Goal: Information Seeking & Learning: Learn about a topic

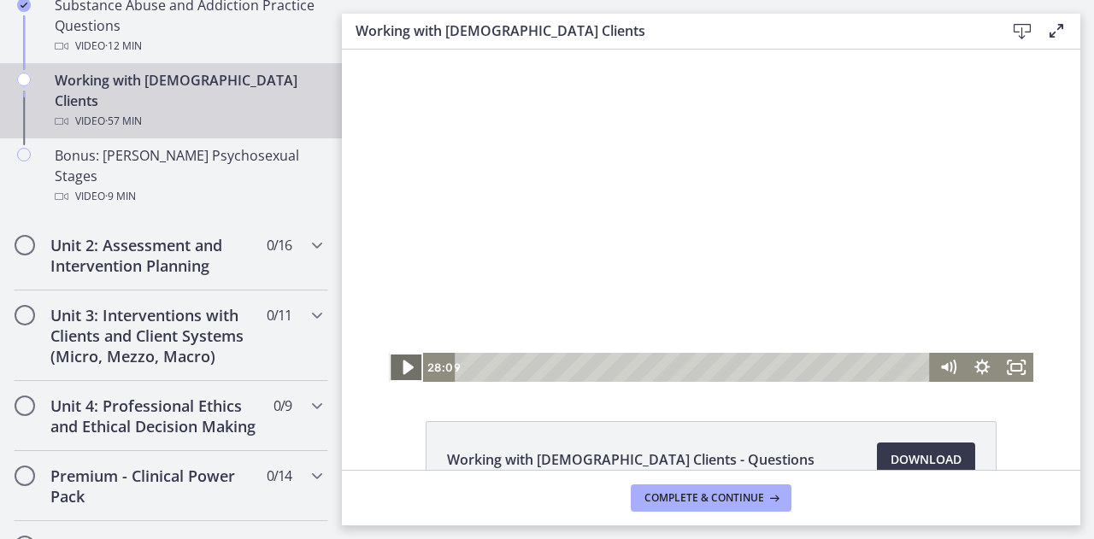
click at [403, 365] on icon "Play Video" at bounding box center [408, 368] width 10 height 15
click at [299, 221] on div "Unit 2: Assessment and Intervention Planning 0 / 16 Completed" at bounding box center [171, 256] width 315 height 70
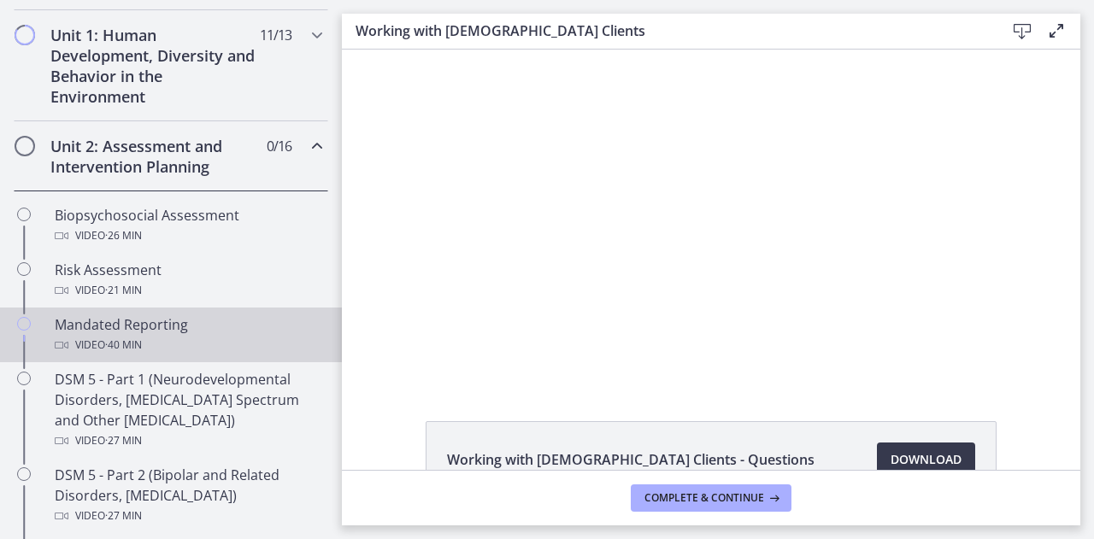
scroll to position [391, 0]
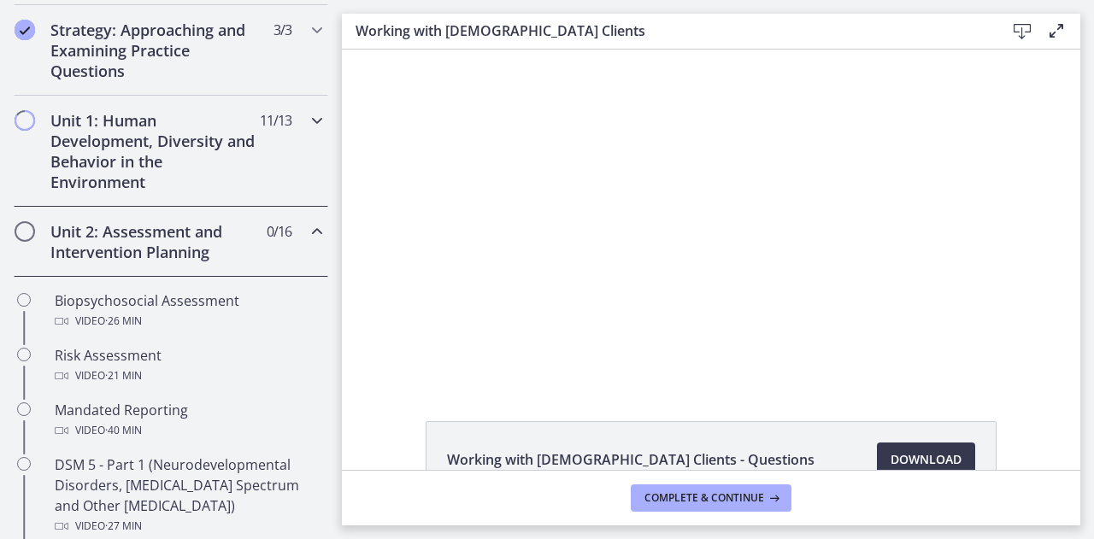
click at [307, 120] on icon "Chapters" at bounding box center [317, 120] width 21 height 21
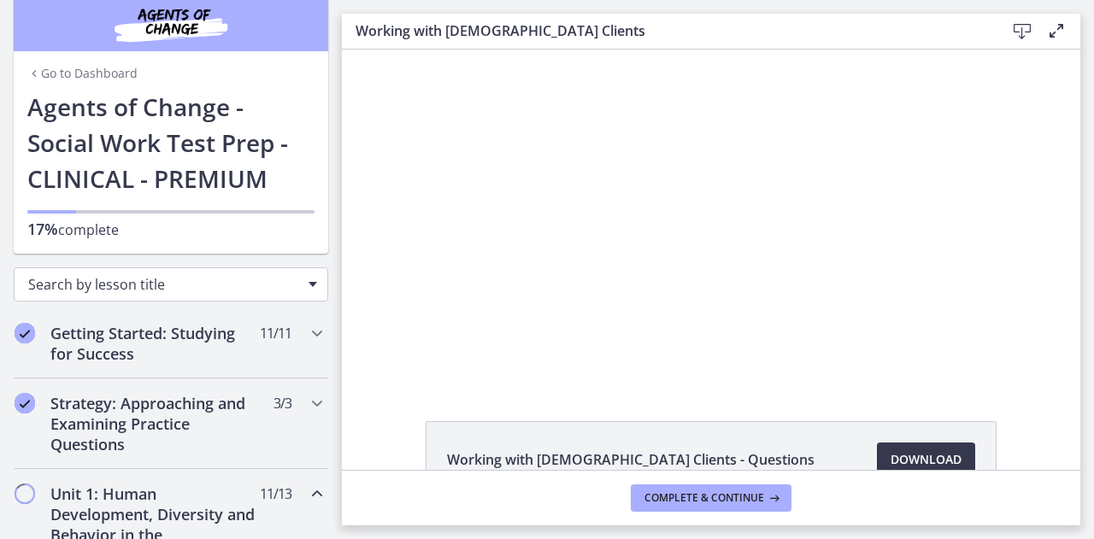
scroll to position [0, 0]
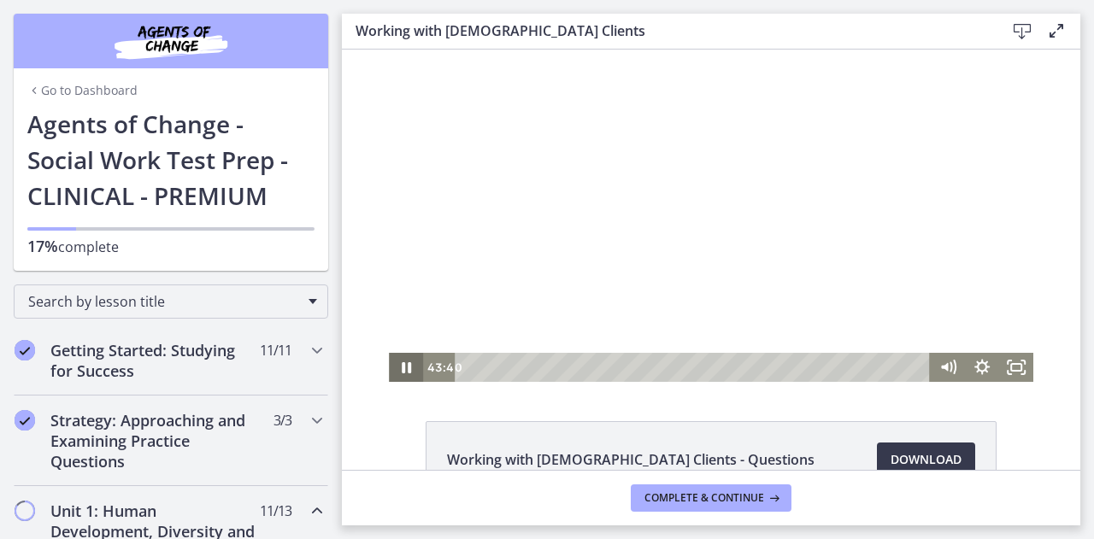
click at [403, 370] on icon "Pause" at bounding box center [406, 367] width 9 height 11
click at [403, 370] on icon "Play Video" at bounding box center [407, 367] width 41 height 35
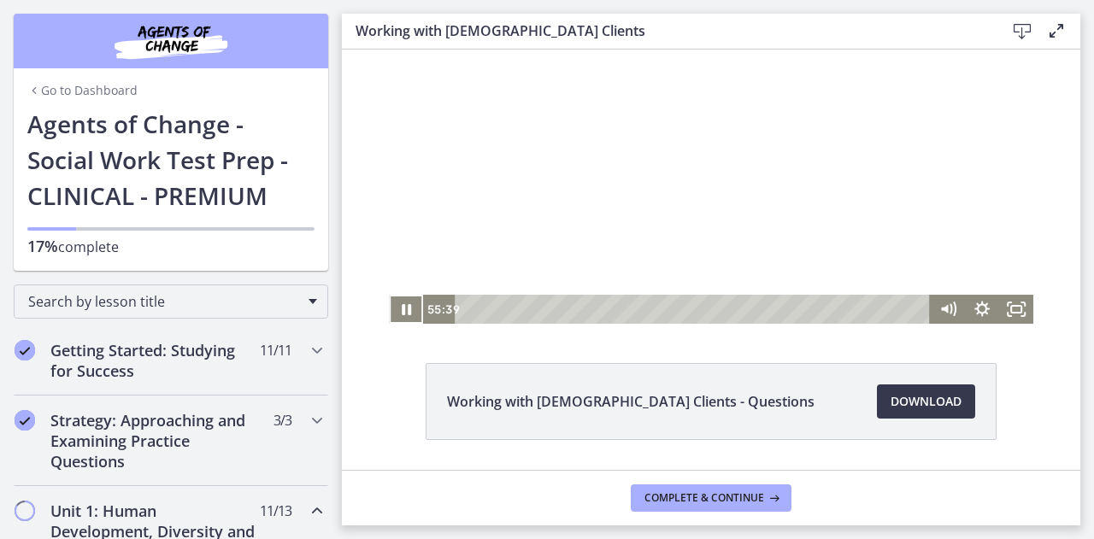
scroll to position [85, 0]
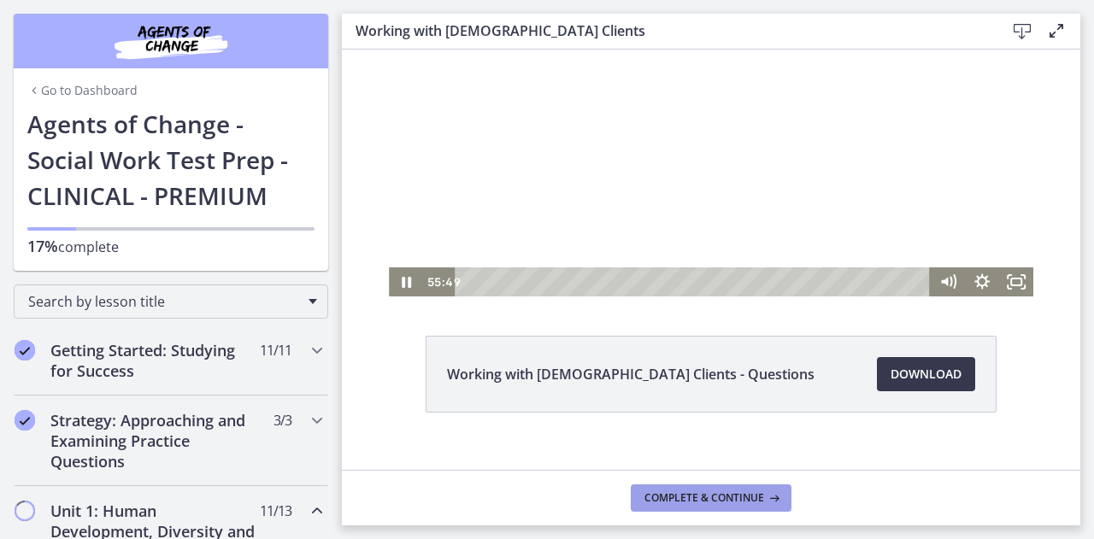
click at [686, 498] on span "Complete & continue" at bounding box center [705, 498] width 120 height 14
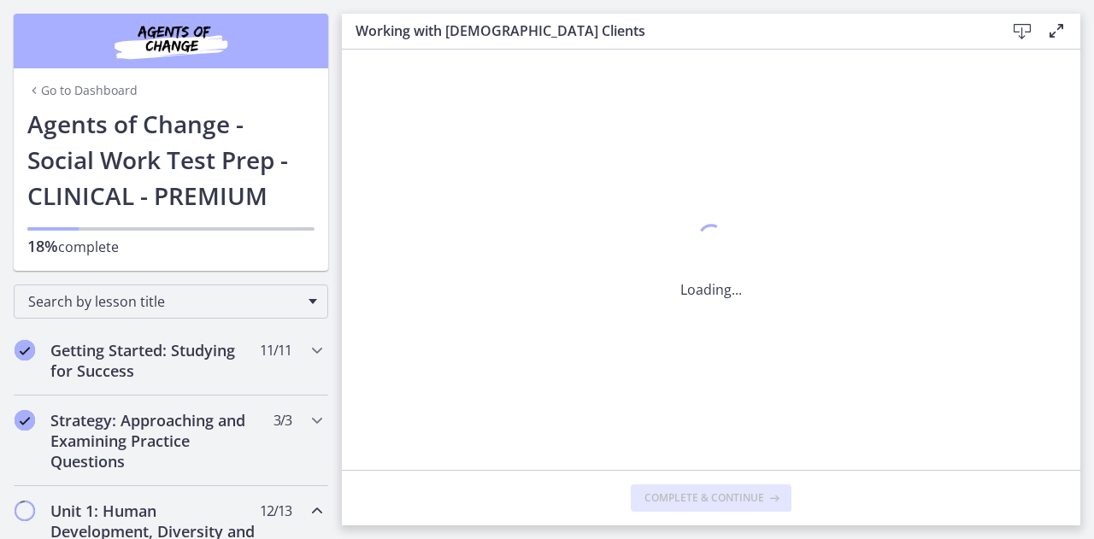
scroll to position [0, 0]
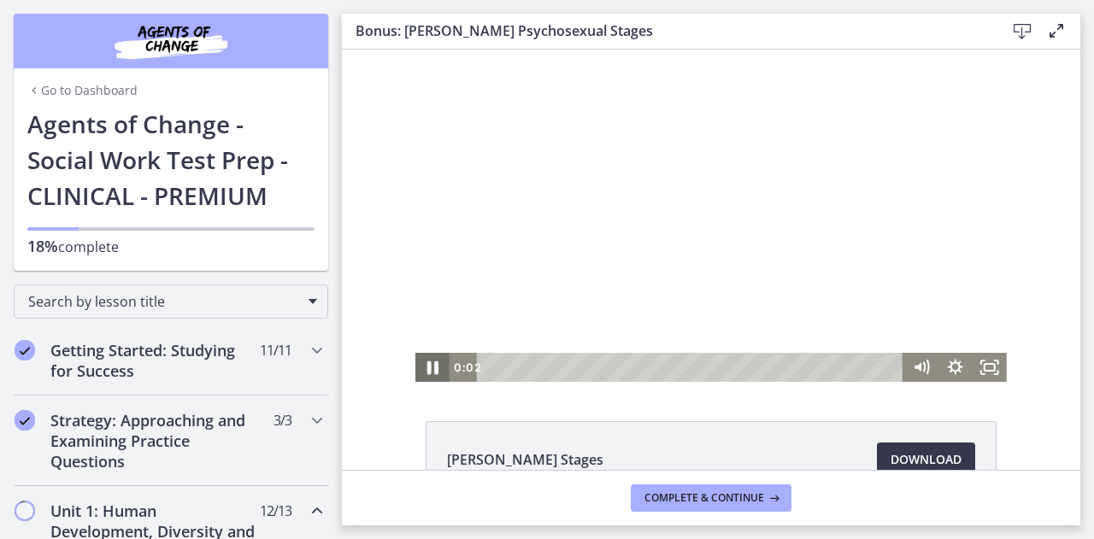
click at [434, 365] on icon "Pause" at bounding box center [432, 367] width 41 height 35
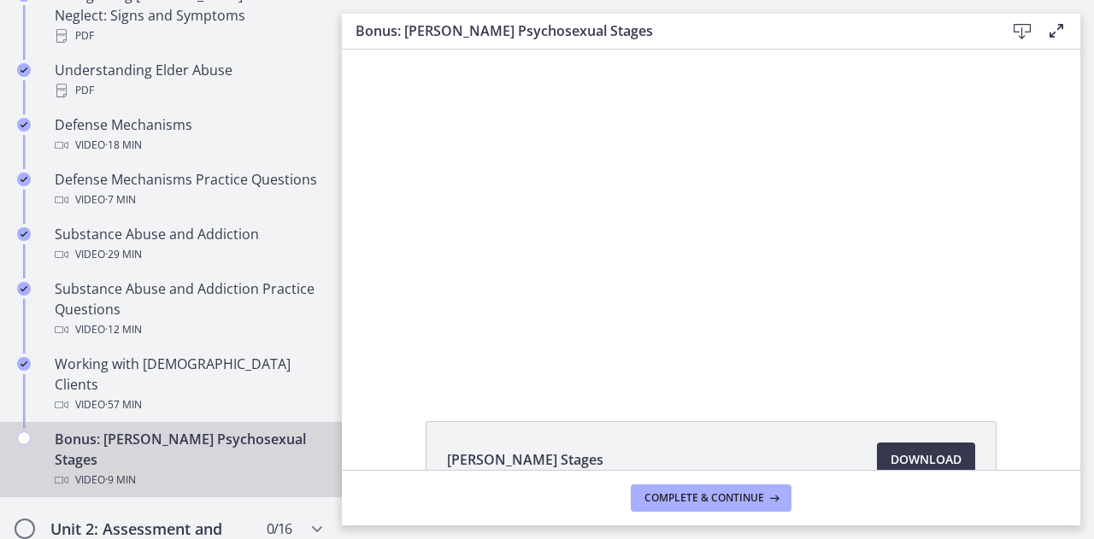
scroll to position [1111, 0]
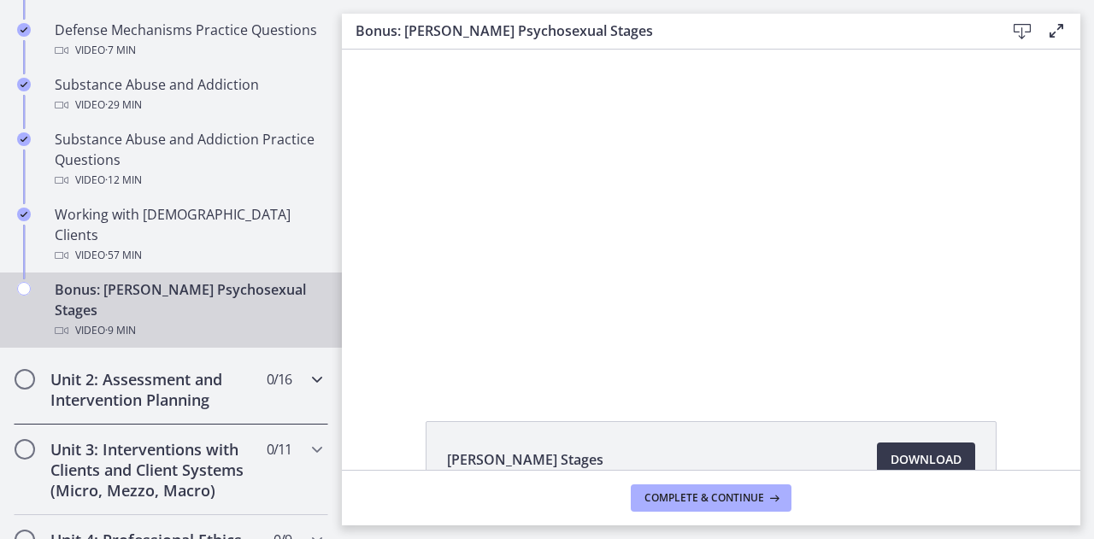
click at [309, 369] on icon "Chapters" at bounding box center [317, 379] width 21 height 21
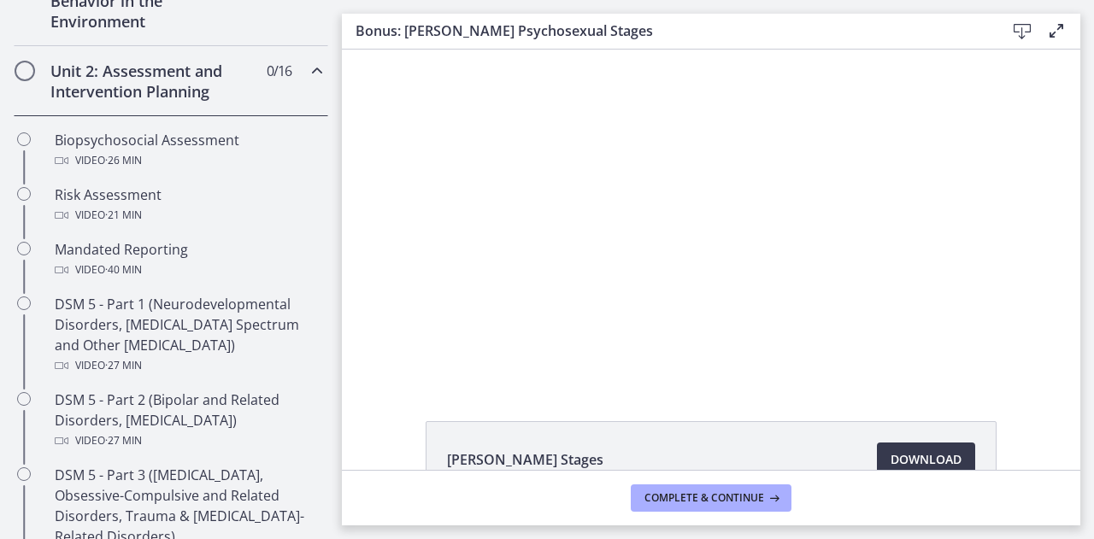
scroll to position [513, 0]
